Goal: Information Seeking & Learning: Check status

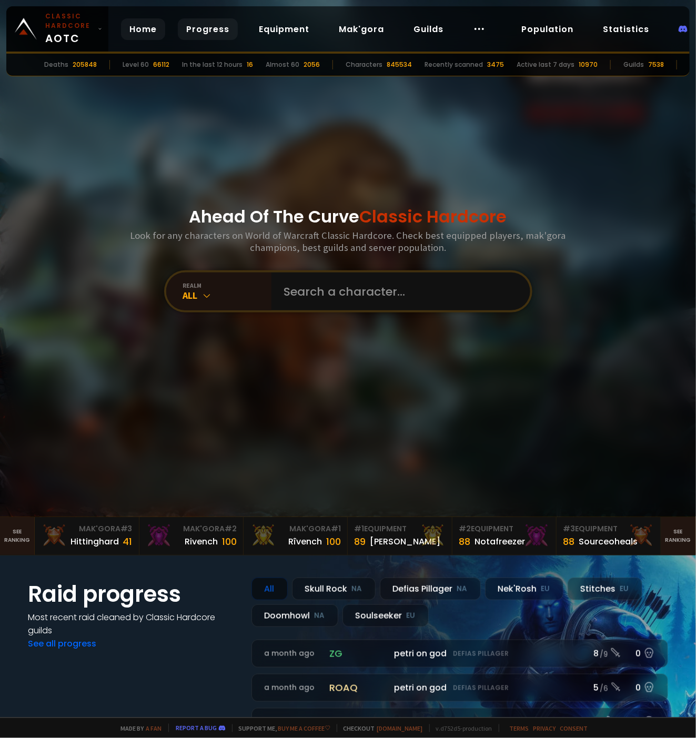
click at [200, 25] on link "Progress" at bounding box center [208, 29] width 60 height 22
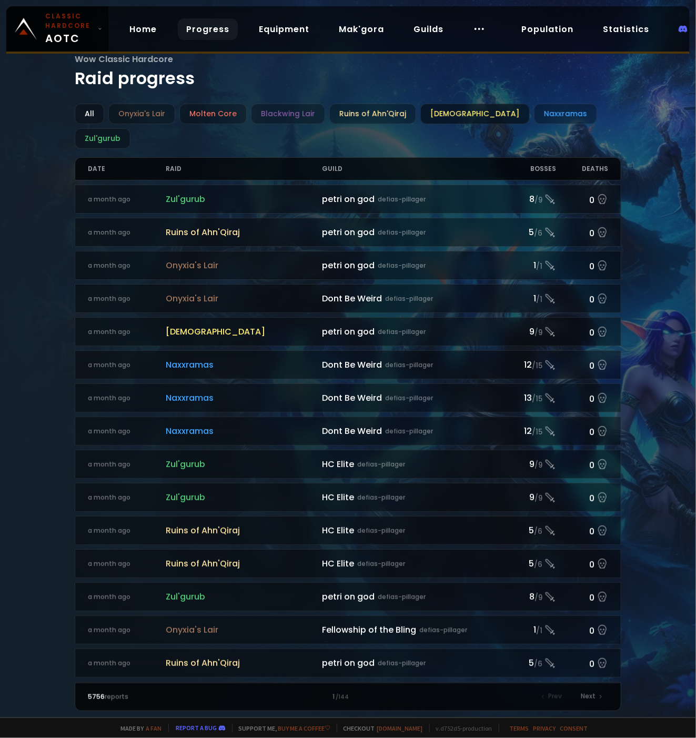
click at [453, 110] on div "[DEMOGRAPHIC_DATA]" at bounding box center [474, 114] width 109 height 21
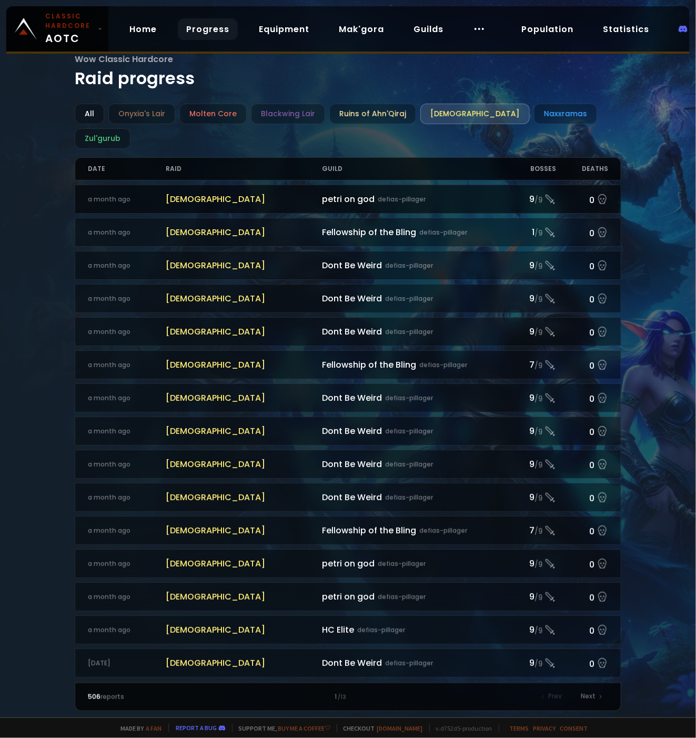
click at [266, 192] on span "[DEMOGRAPHIC_DATA]" at bounding box center [244, 198] width 156 height 13
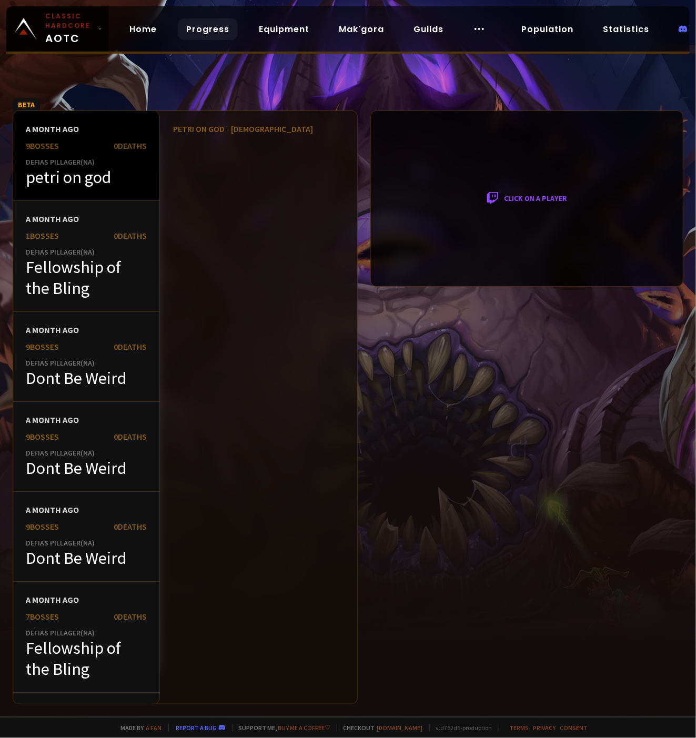
click at [105, 183] on div "petri on god" at bounding box center [86, 177] width 121 height 21
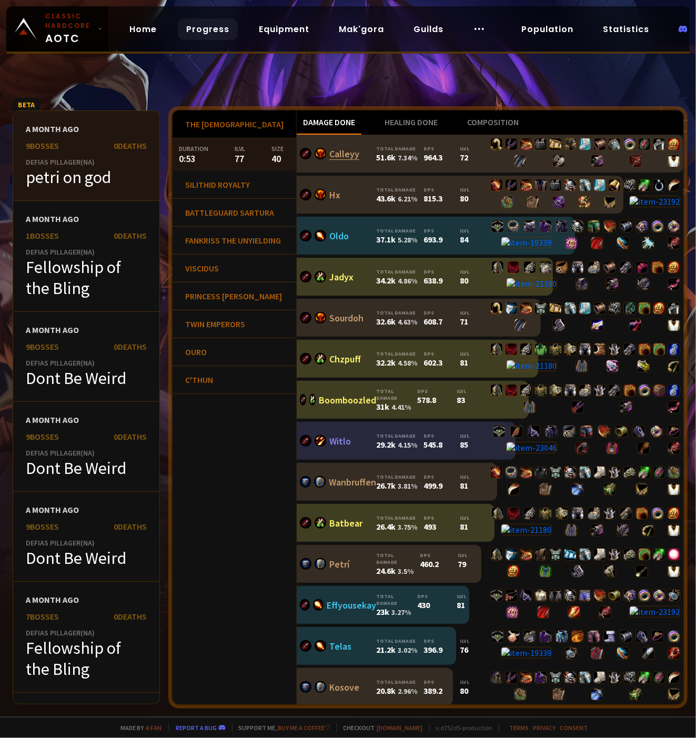
click at [337, 151] on link "Calleyy" at bounding box center [344, 154] width 30 height 12
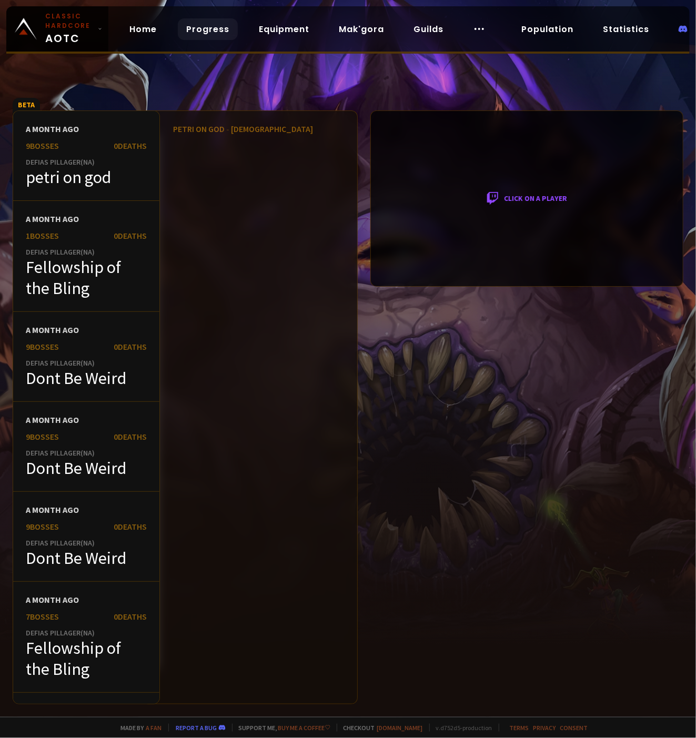
drag, startPoint x: 430, startPoint y: 314, endPoint x: 421, endPoint y: 310, distance: 9.4
click at [430, 314] on div "Click on a player" at bounding box center [526, 407] width 313 height 594
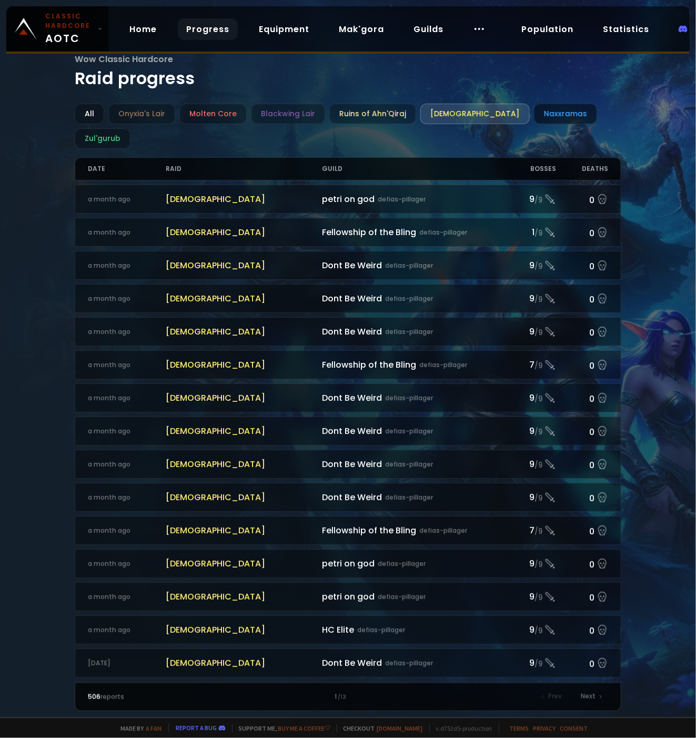
click at [534, 113] on div "Naxxramas" at bounding box center [565, 114] width 63 height 21
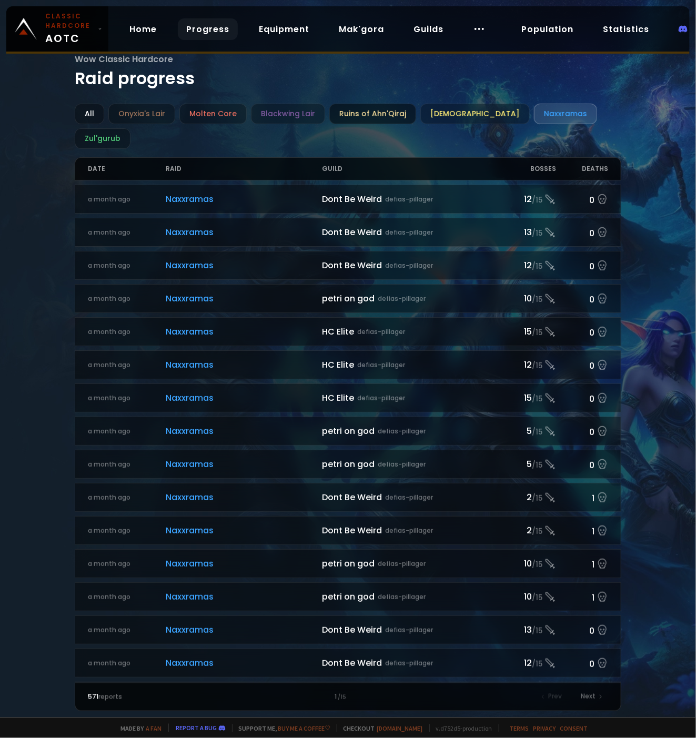
click at [373, 113] on div "Ruins of Ahn'Qiraj" at bounding box center [372, 114] width 87 height 21
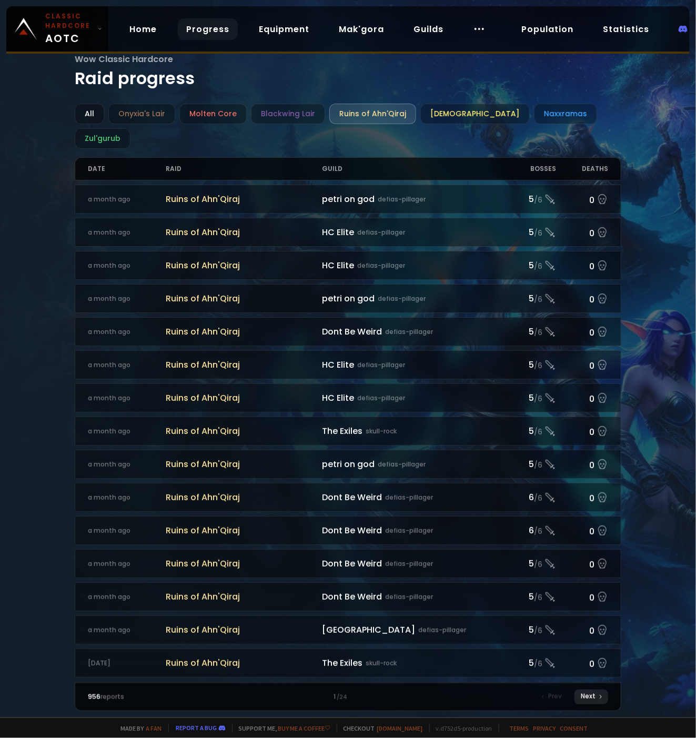
click at [598, 695] on icon at bounding box center [600, 697] width 6 height 6
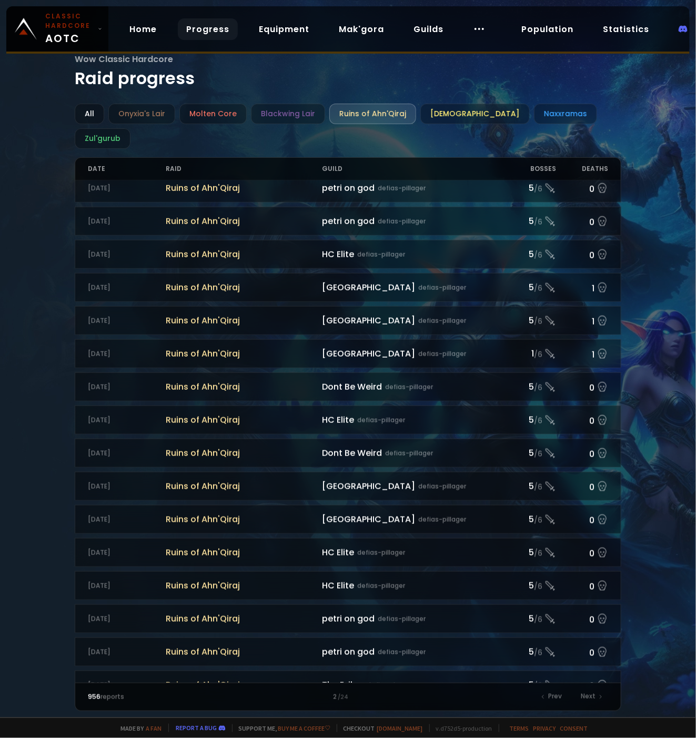
scroll to position [770, 0]
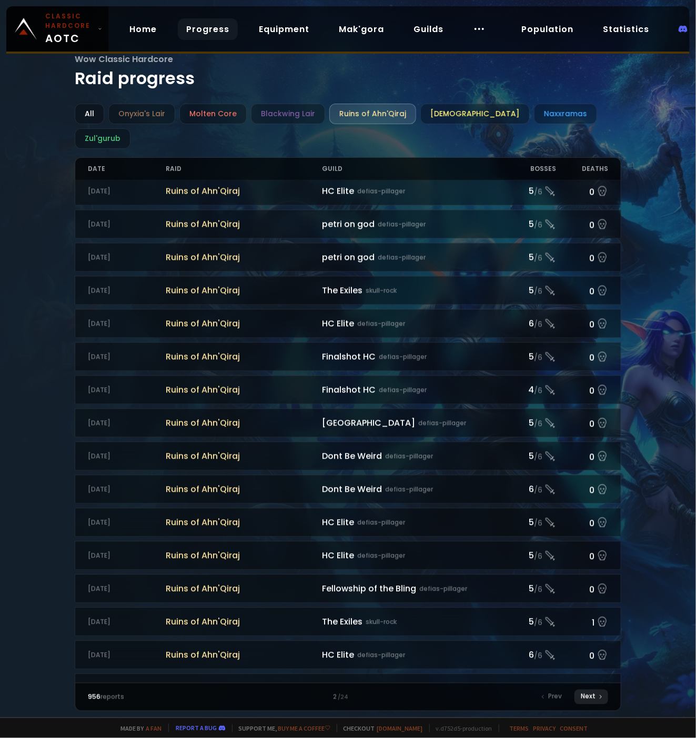
click at [591, 695] on div "Next" at bounding box center [591, 696] width 34 height 15
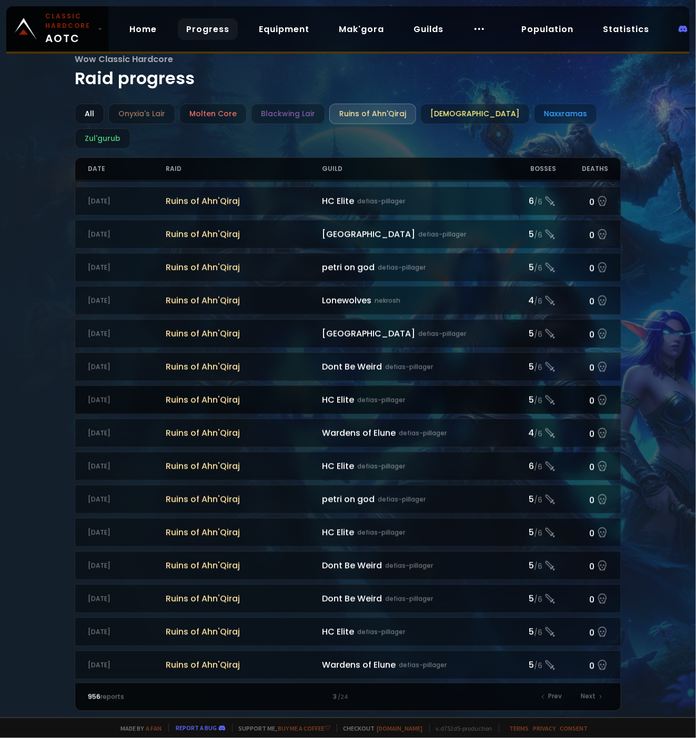
scroll to position [770, 0]
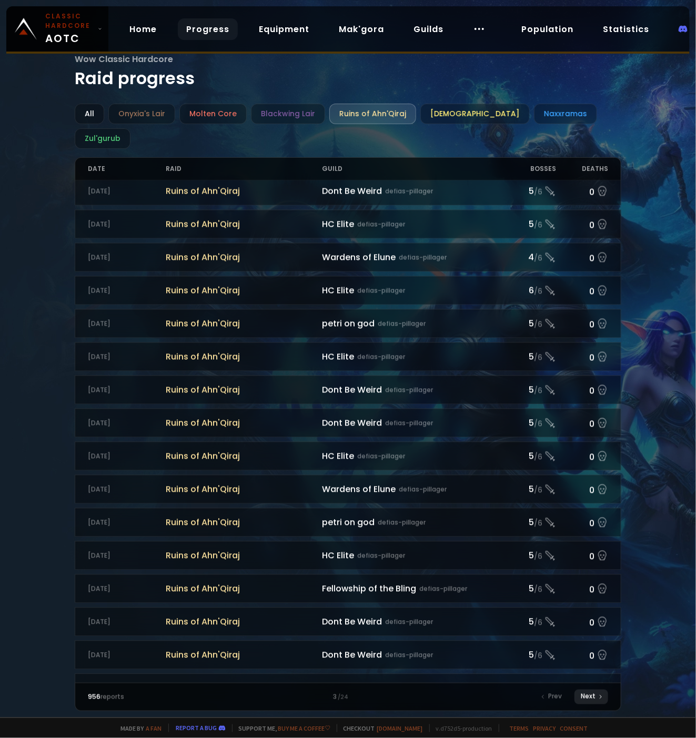
click at [594, 689] on div "Next" at bounding box center [591, 696] width 34 height 15
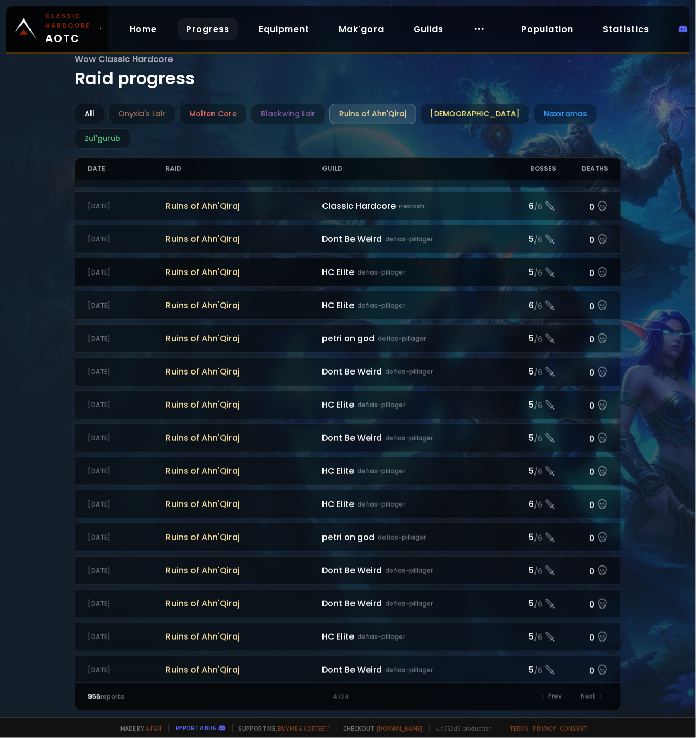
scroll to position [770, 0]
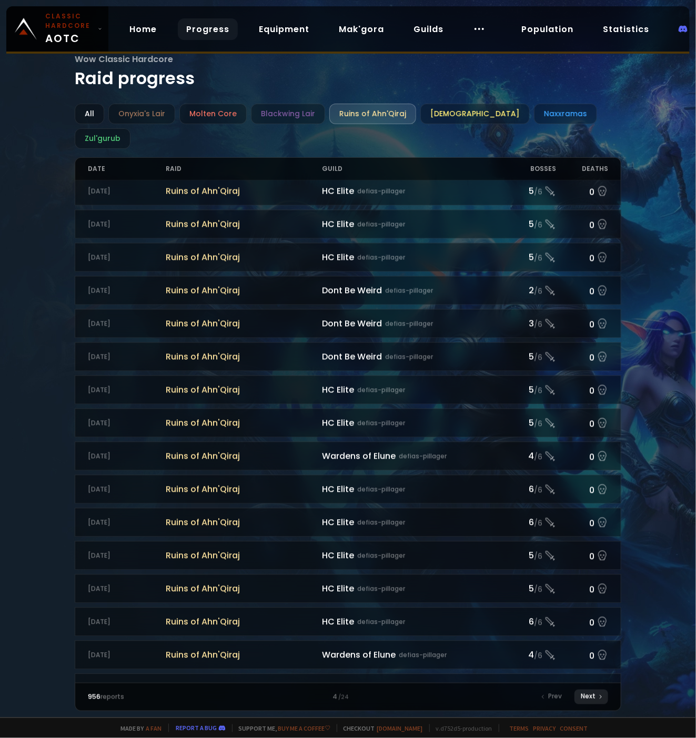
click at [583, 697] on div "Next" at bounding box center [591, 696] width 34 height 15
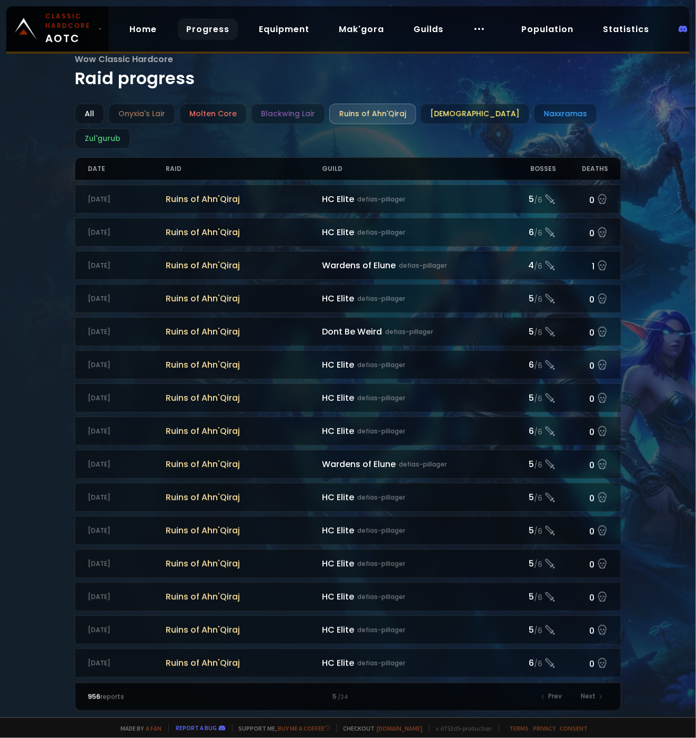
click at [16, 414] on div "Wow Classic Hardcore Raid progress All Onyxia's Lair Molten Core Blackwing Lair…" at bounding box center [348, 358] width 696 height 717
